Goal: Check status

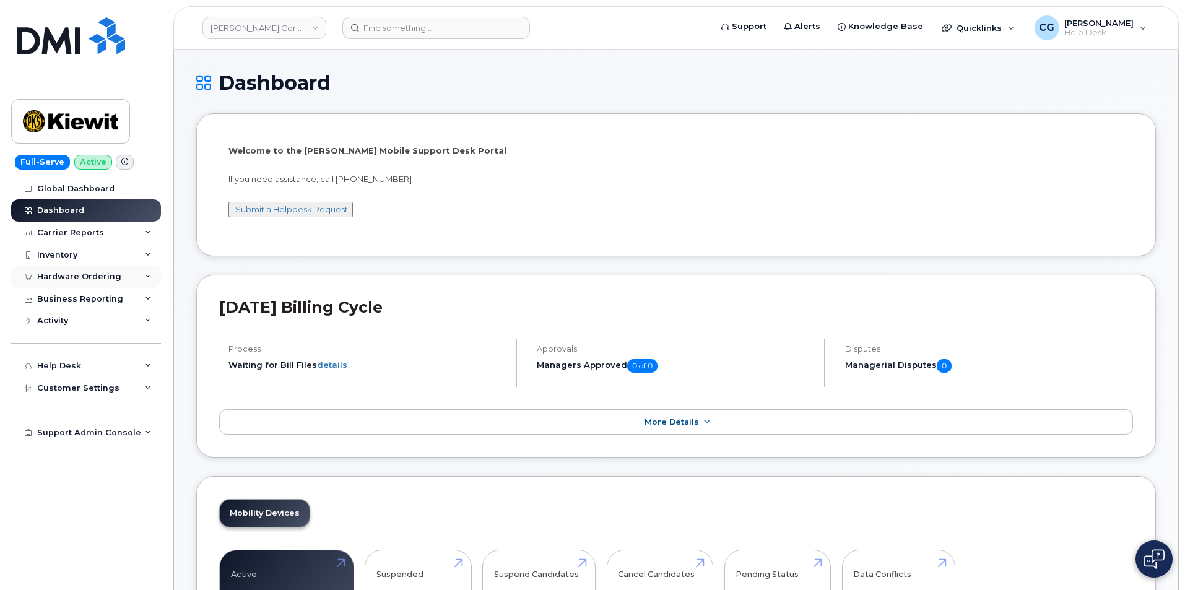
click at [56, 275] on div "Hardware Ordering" at bounding box center [79, 277] width 84 height 10
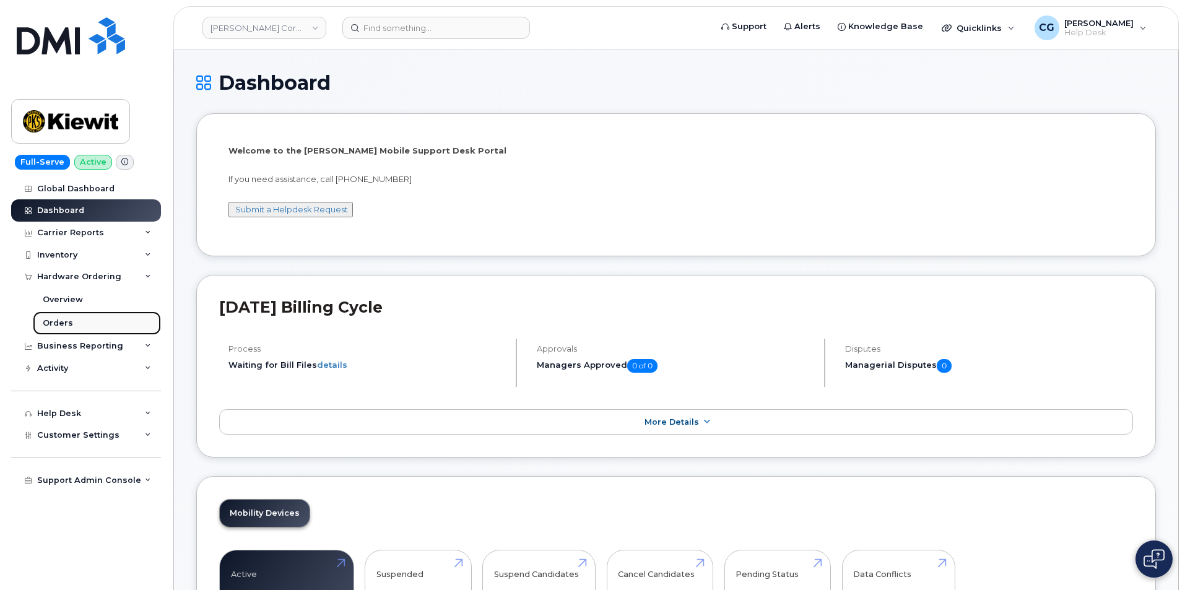
click at [53, 320] on div "Orders" at bounding box center [58, 323] width 30 height 11
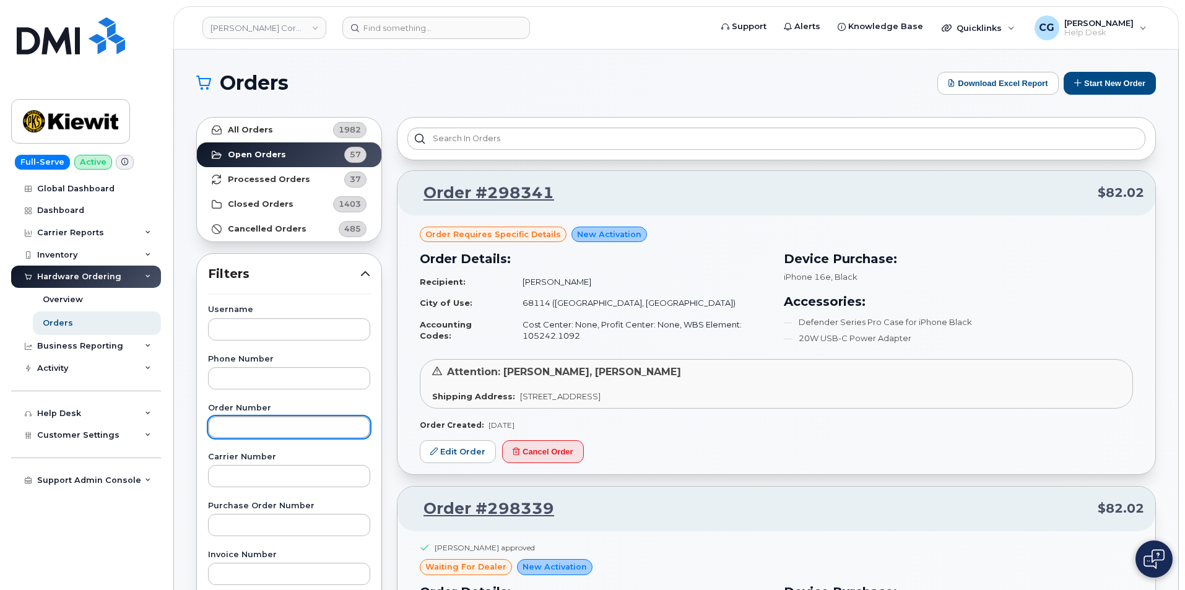
click at [260, 421] on input "text" at bounding box center [289, 427] width 162 height 22
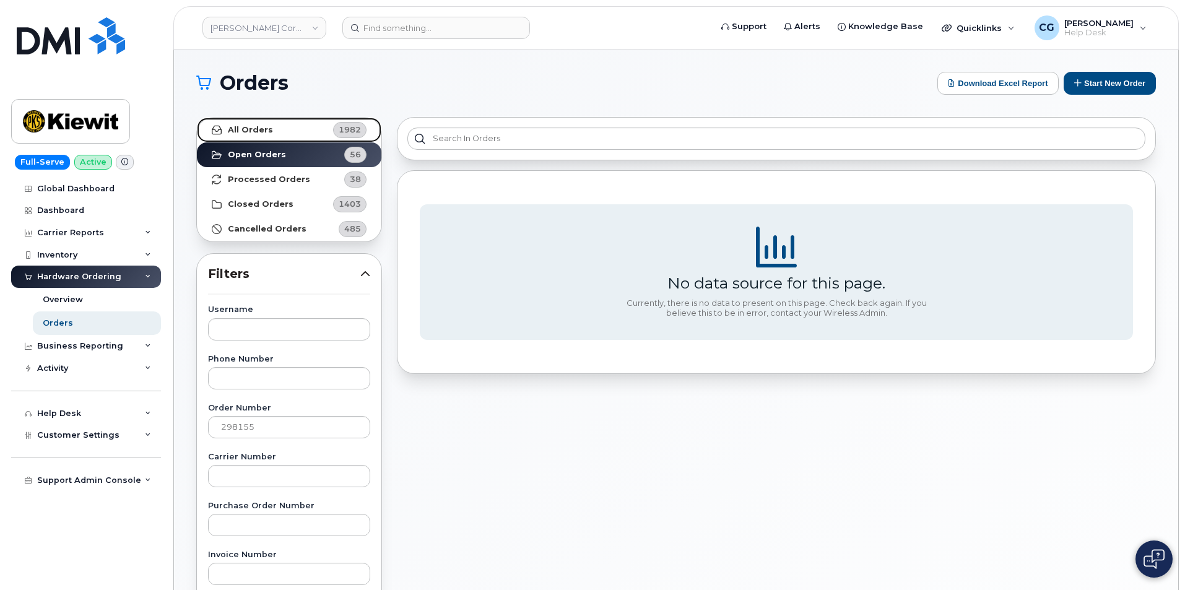
click at [237, 126] on strong "All Orders" at bounding box center [250, 130] width 45 height 10
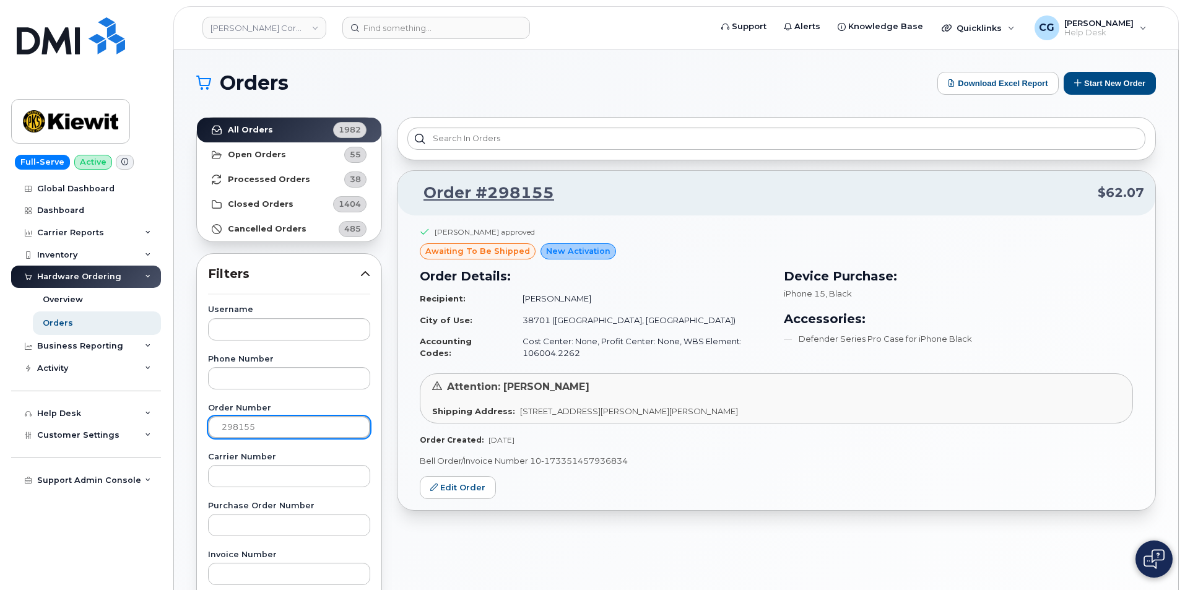
click at [267, 420] on input "298155" at bounding box center [289, 427] width 162 height 22
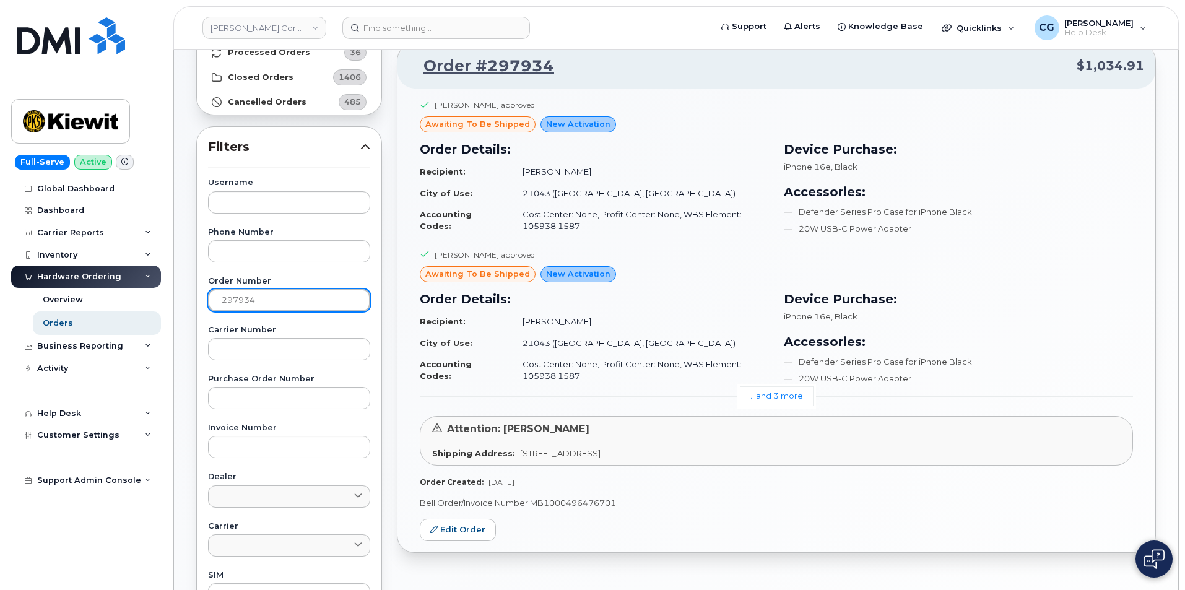
scroll to position [124, 0]
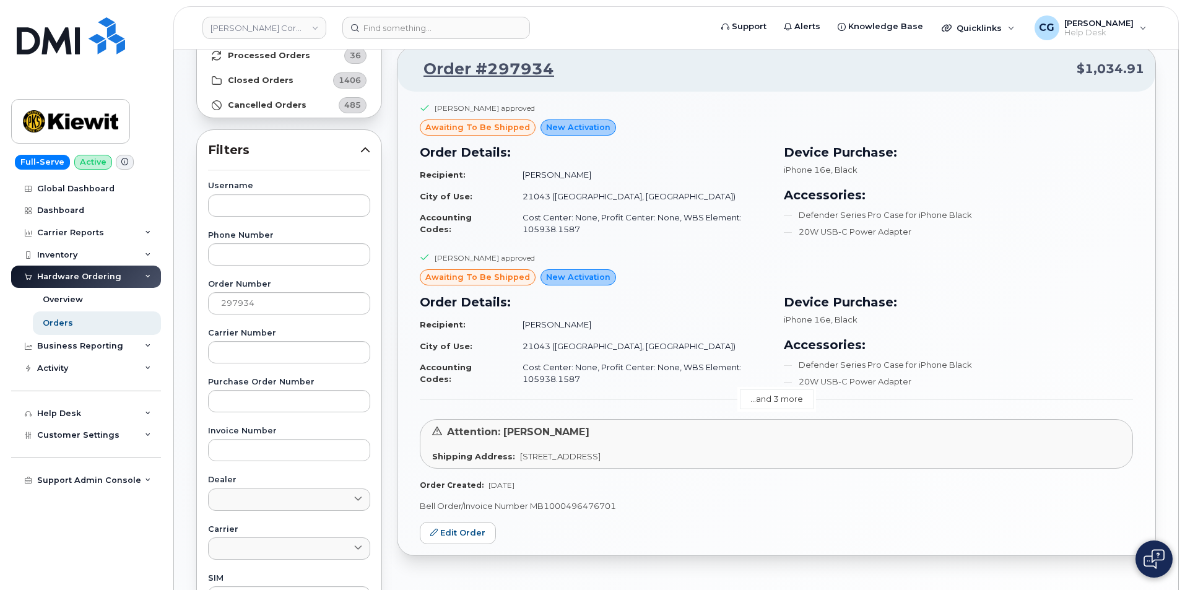
click at [774, 399] on link "...and 3 more" at bounding box center [777, 398] width 74 height 19
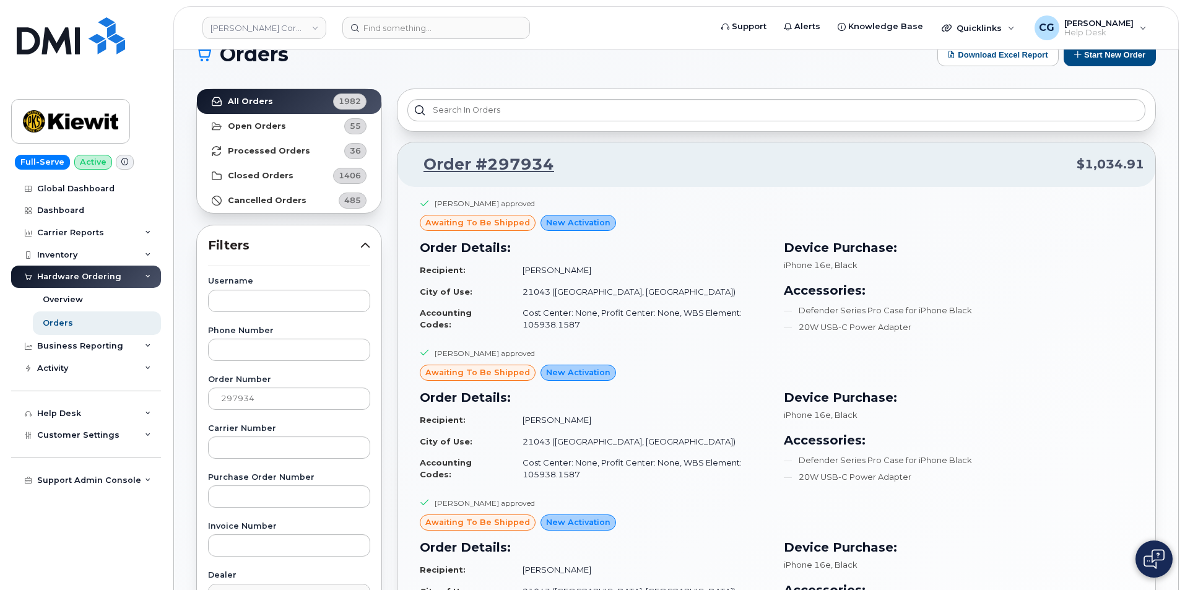
scroll to position [0, 0]
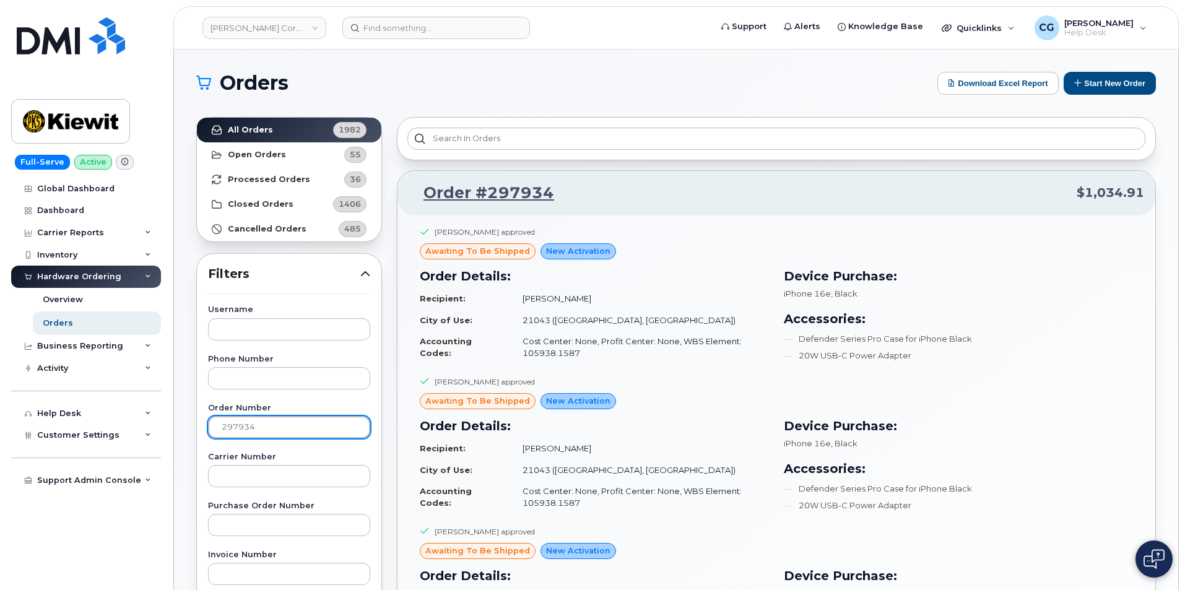
click at [281, 425] on input "297934" at bounding box center [289, 427] width 162 height 22
type input "297785"
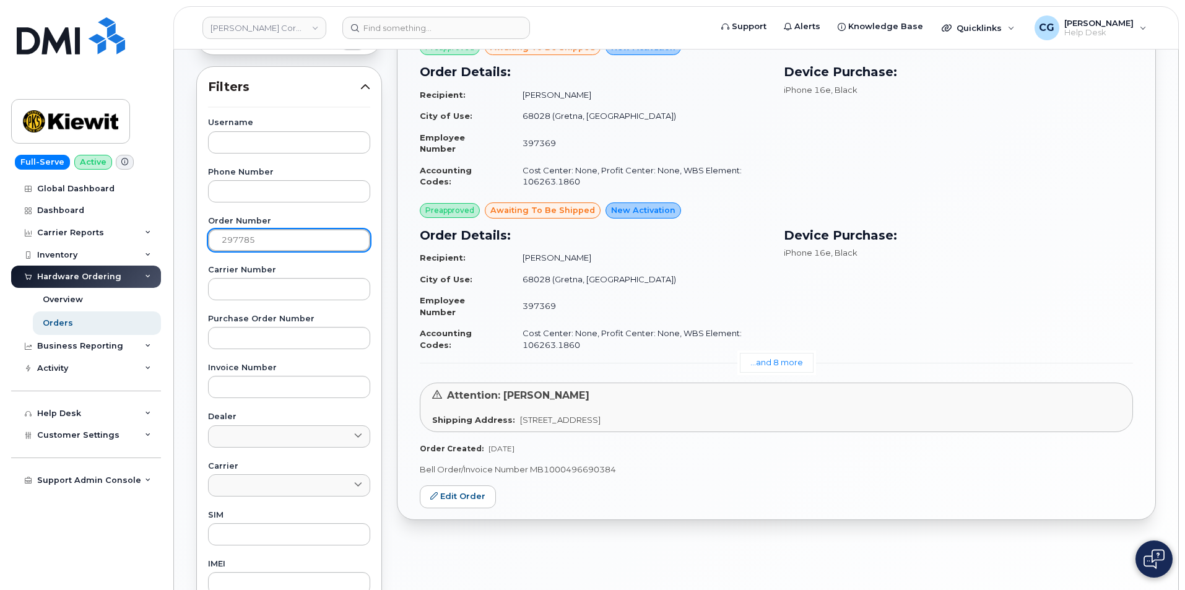
scroll to position [248, 0]
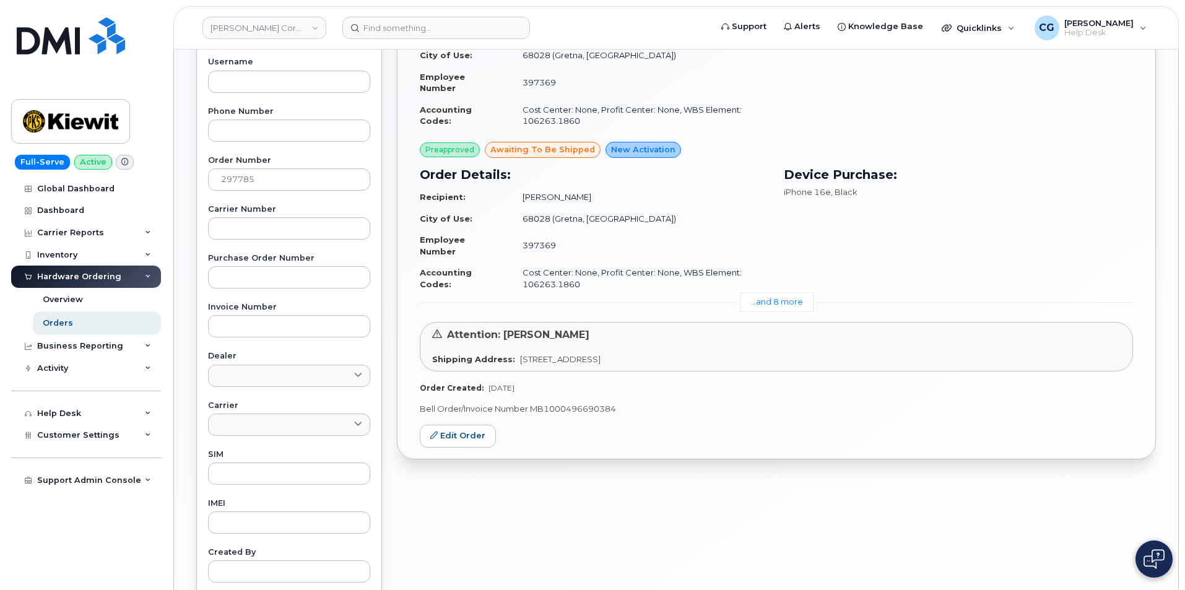
click at [785, 298] on link "...and 8 more" at bounding box center [777, 301] width 74 height 19
